Goal: Task Accomplishment & Management: Manage account settings

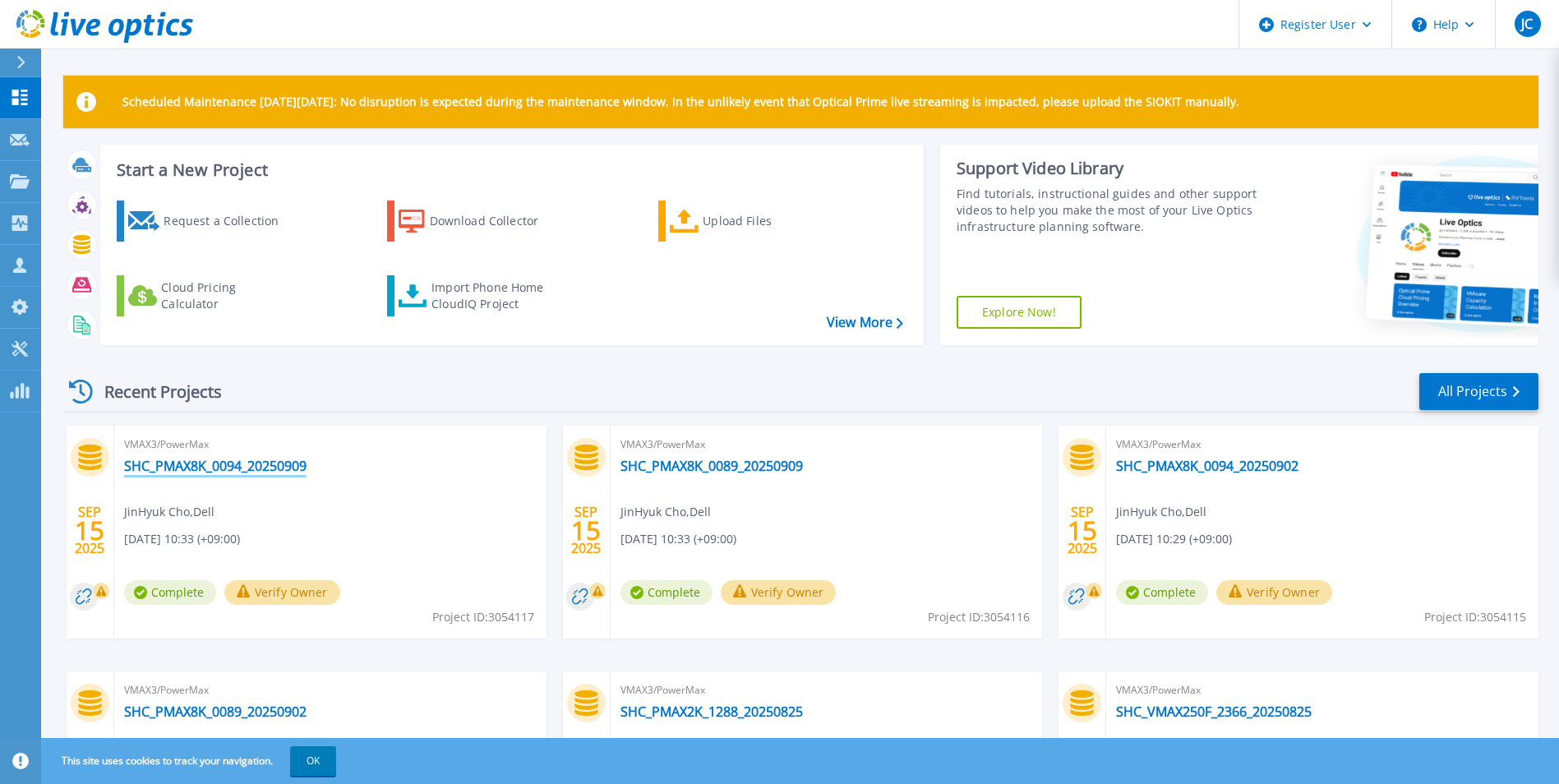
click at [203, 463] on link "SHC_PMAX8K_0094_20250909" at bounding box center [215, 465] width 182 height 16
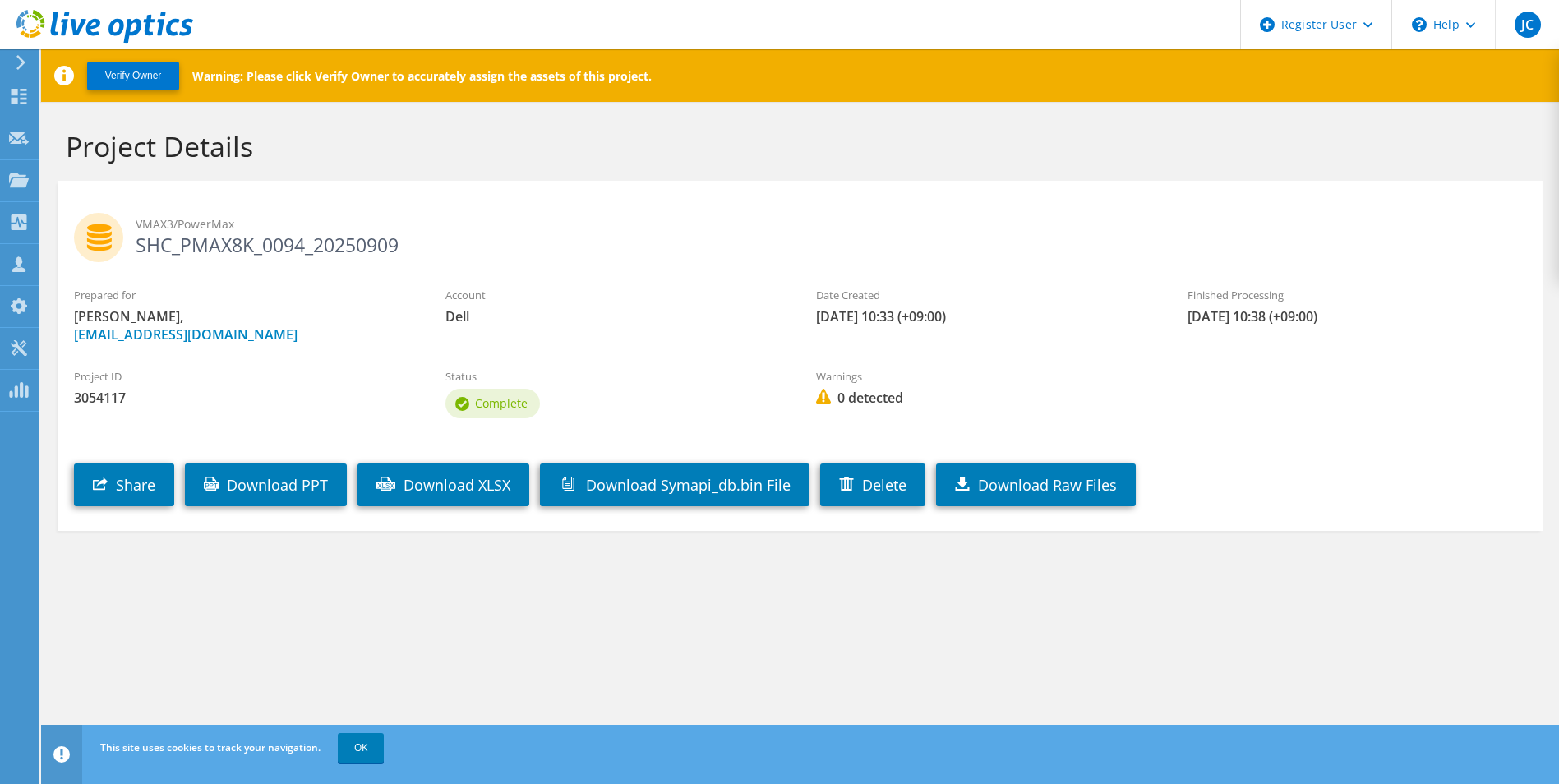
drag, startPoint x: 404, startPoint y: 247, endPoint x: 136, endPoint y: 248, distance: 268.0
click at [136, 248] on h2 "VMAX3/PowerMax SHC_PMAX8K_0094_20250909" at bounding box center [800, 233] width 1452 height 41
copy h2 "SHC_PMAX8K_0094_20250909"
click at [896, 493] on link "Delete" at bounding box center [872, 484] width 105 height 42
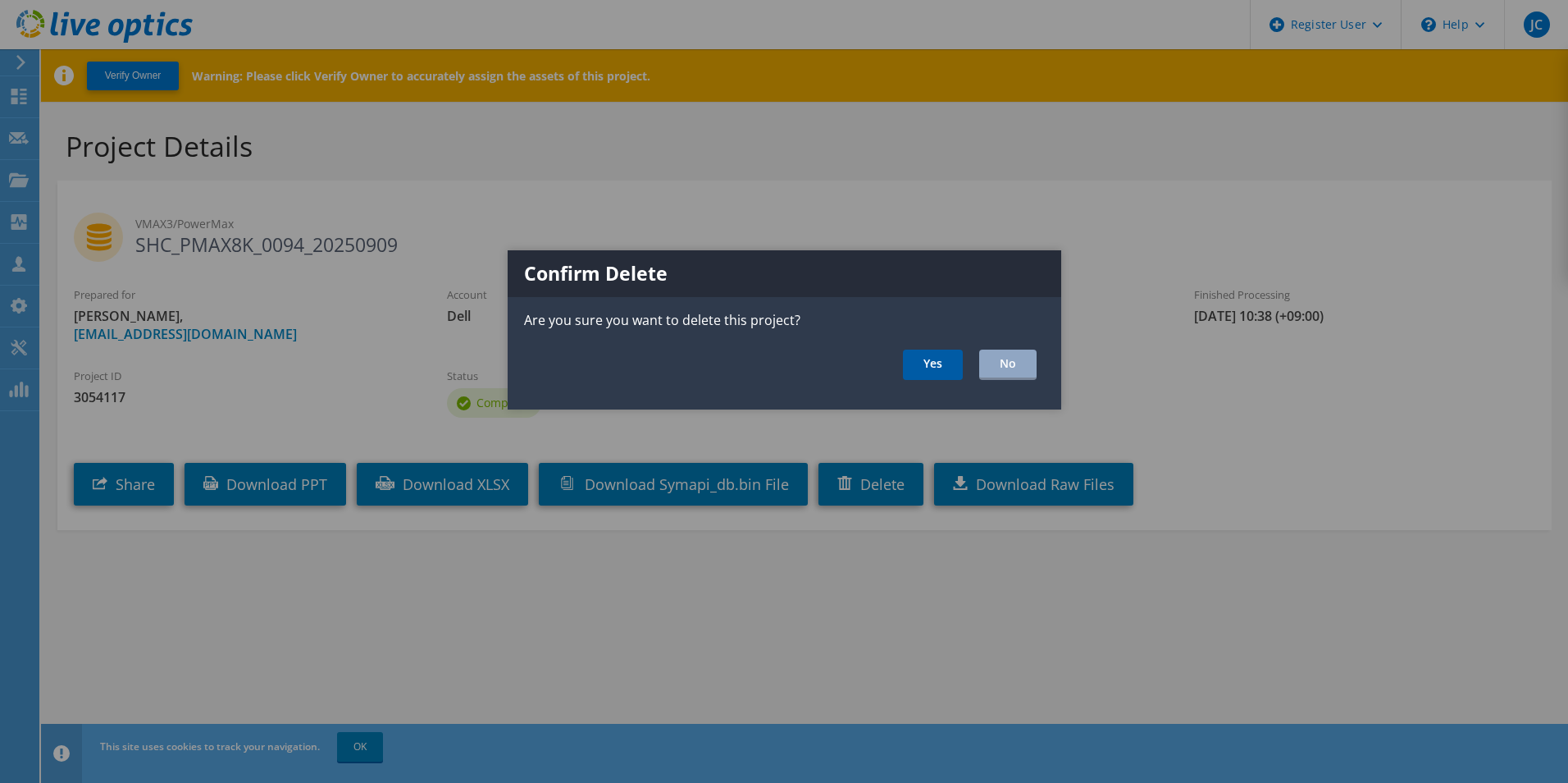
click at [932, 372] on link "Yes" at bounding box center [933, 365] width 60 height 31
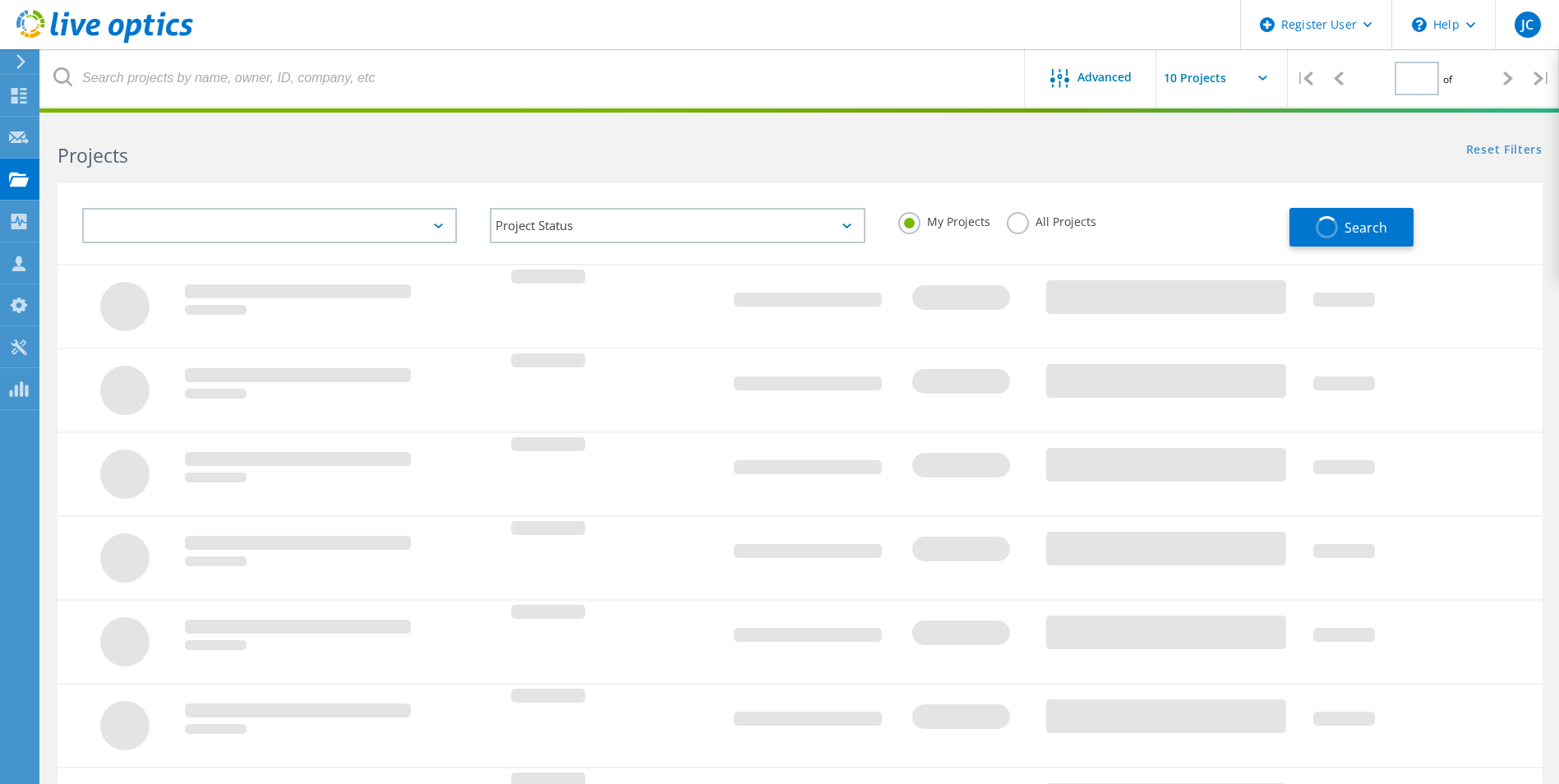
type input "1"
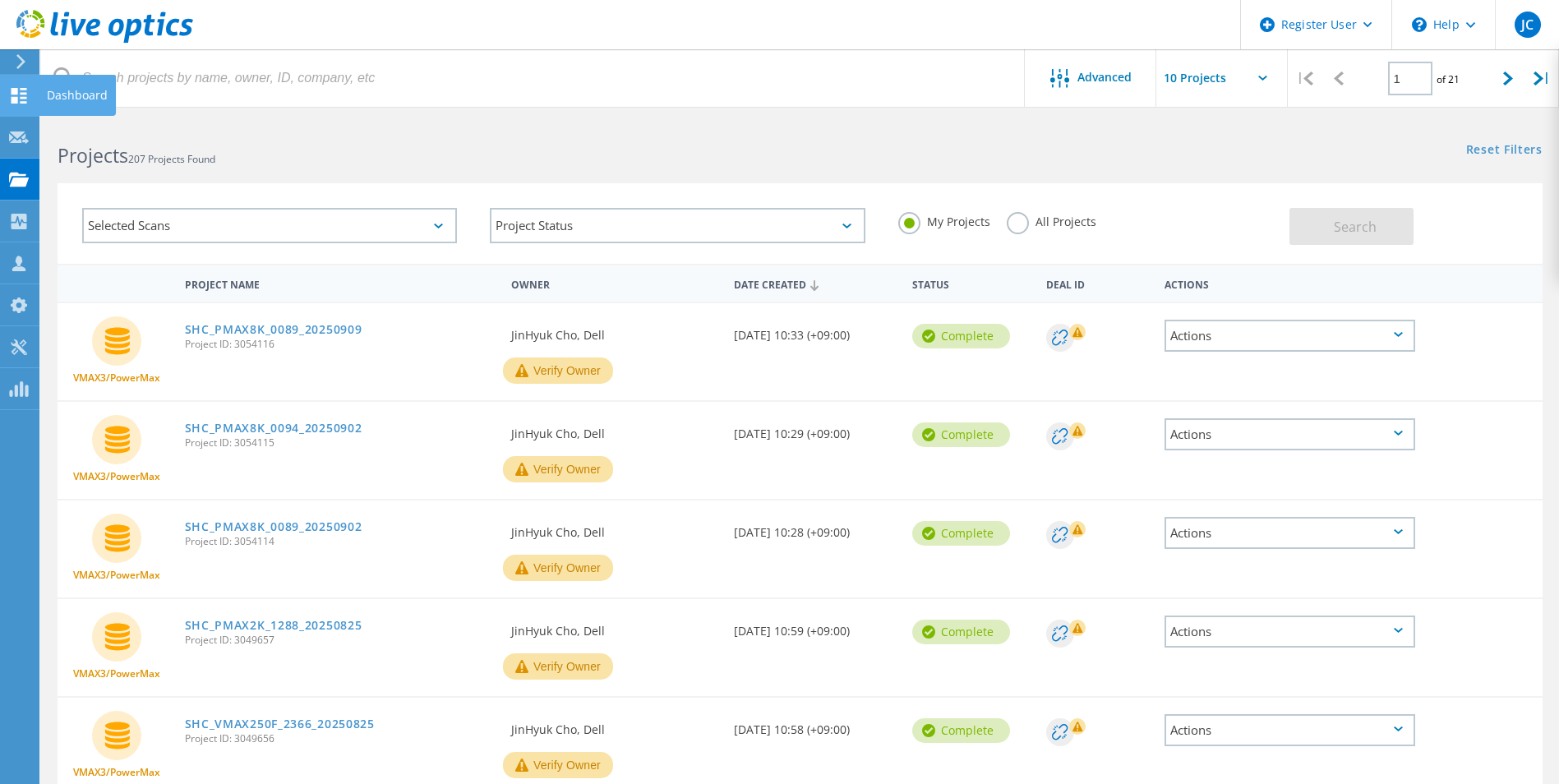
click at [52, 92] on div "Dashboard" at bounding box center [77, 95] width 61 height 12
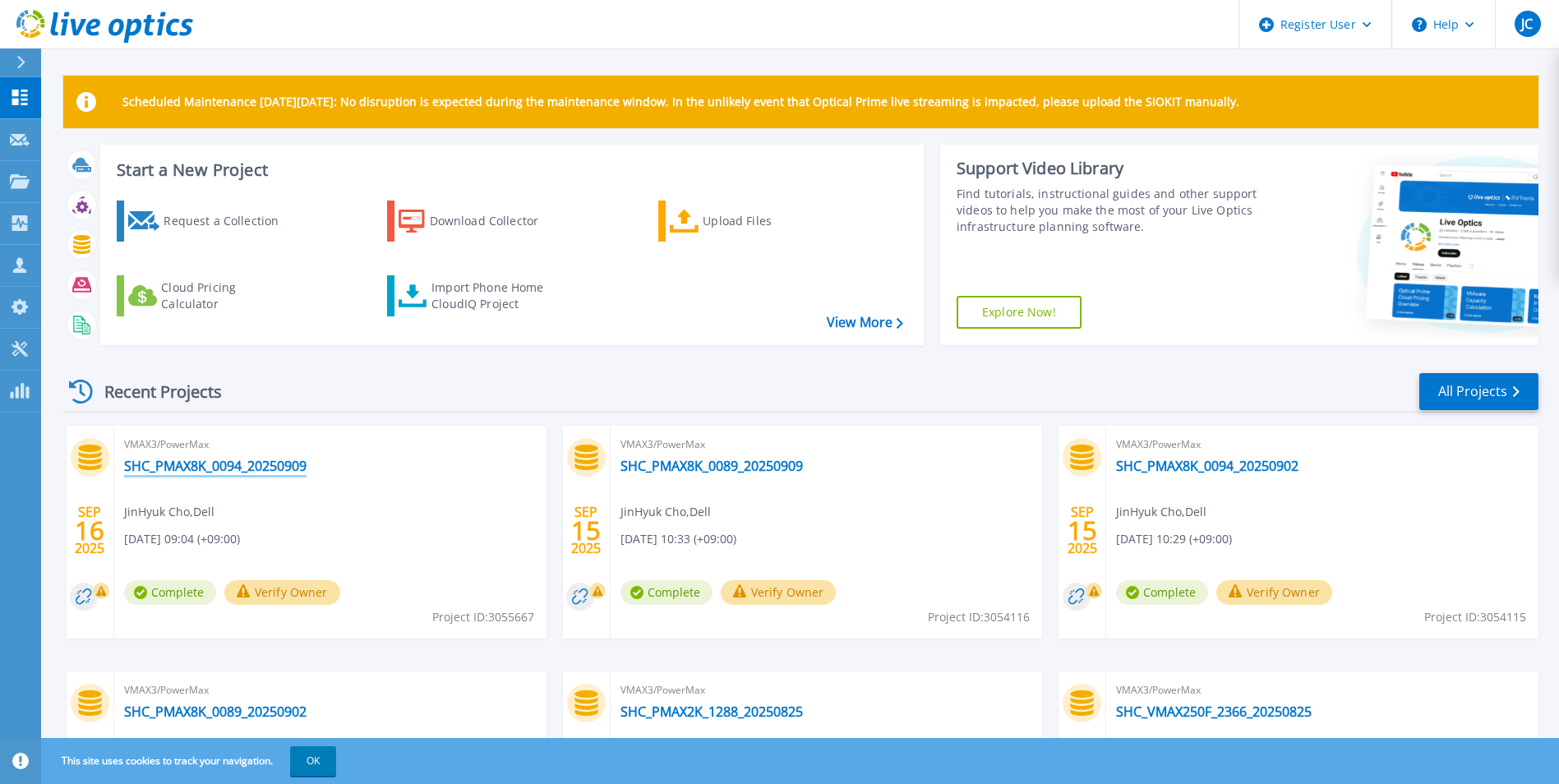
click at [240, 457] on link "SHC_PMAX8K_0094_20250909" at bounding box center [215, 465] width 182 height 16
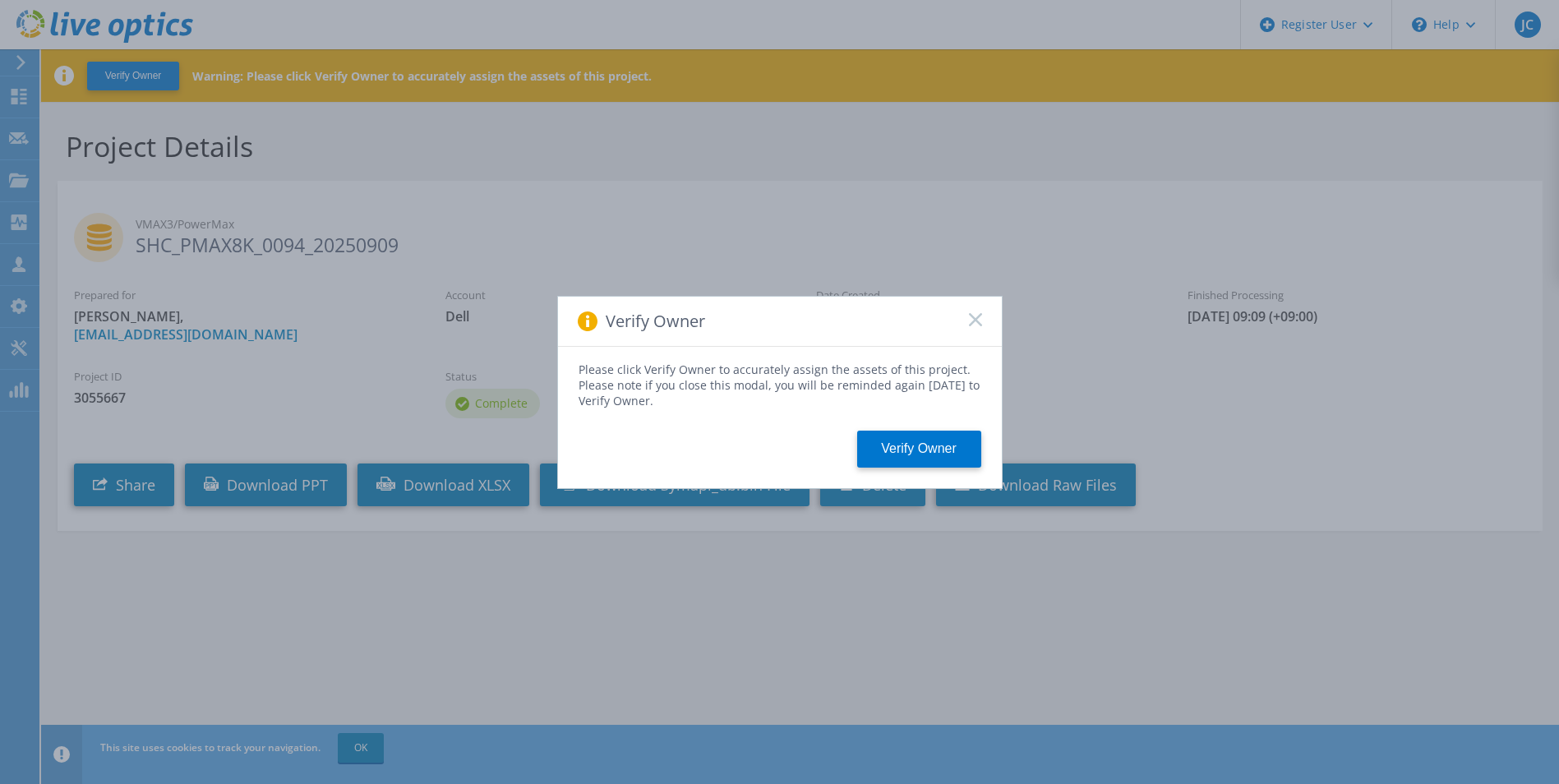
click at [979, 315] on rect at bounding box center [975, 319] width 14 height 14
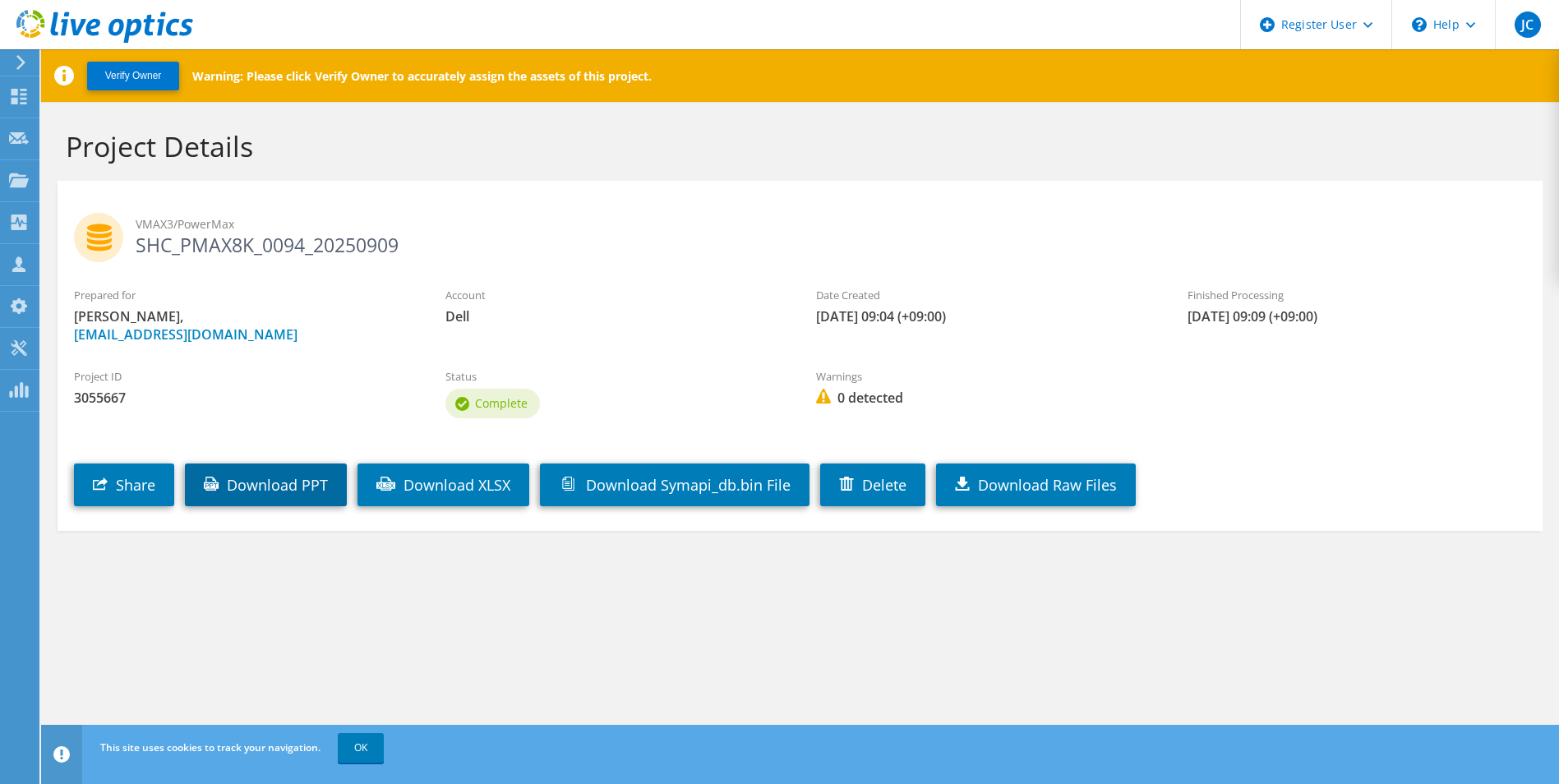
click at [300, 489] on link "Download PPT" at bounding box center [266, 484] width 162 height 42
